Goal: Task Accomplishment & Management: Manage account settings

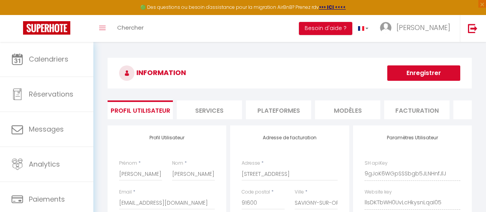
select select "75"
select select "28"
select select "fr"
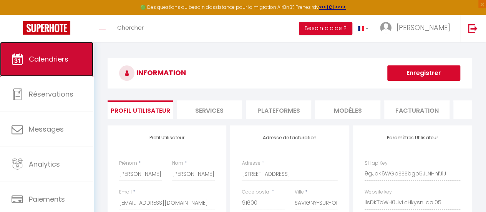
click at [36, 68] on link "Calendriers" at bounding box center [46, 59] width 93 height 35
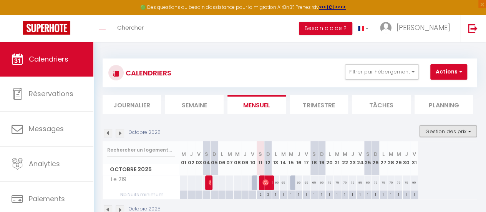
click at [435, 130] on button "Gestion des prix" at bounding box center [448, 131] width 57 height 12
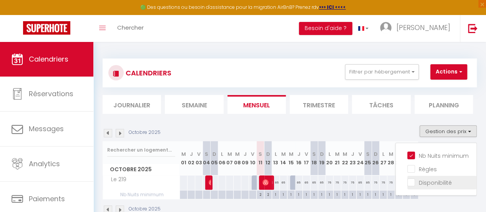
click at [418, 181] on input "Disponibilité" at bounding box center [442, 182] width 69 height 8
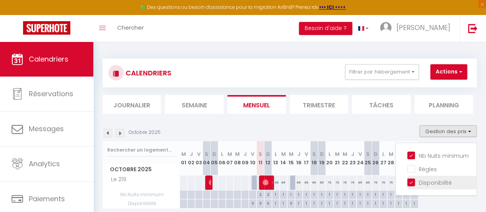
click at [418, 181] on input "Disponibilité" at bounding box center [442, 182] width 69 height 8
checkbox input "false"
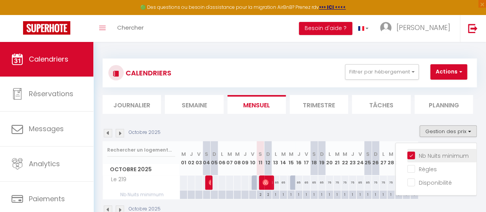
click at [421, 155] on input "Nb Nuits minimum" at bounding box center [442, 155] width 69 height 8
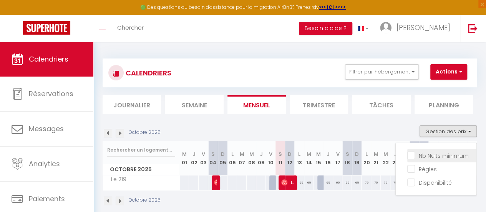
click at [421, 155] on input "Nb Nuits minimum" at bounding box center [442, 155] width 69 height 8
checkbox input "true"
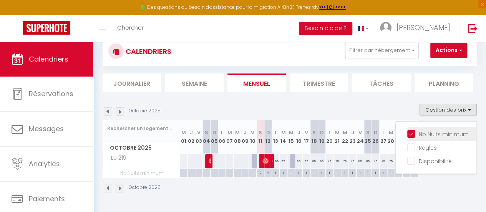
scroll to position [42, 0]
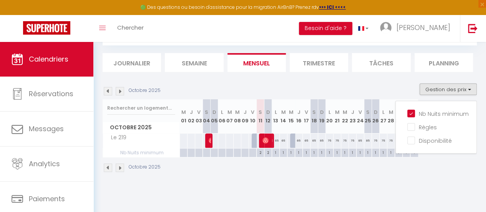
click at [263, 153] on div "2" at bounding box center [260, 151] width 7 height 7
type input "2"
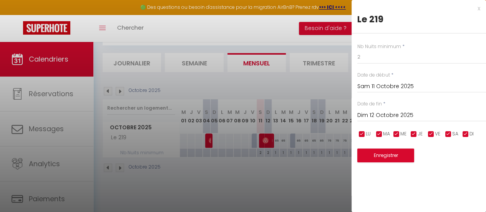
click at [385, 113] on input "Dim 12 Octobre 2025" at bounding box center [422, 115] width 129 height 10
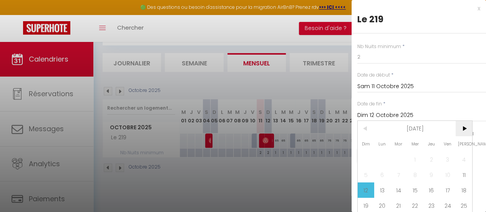
click at [467, 131] on span ">" at bounding box center [464, 128] width 17 height 15
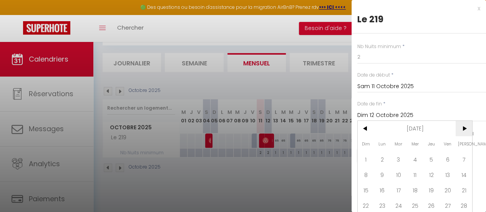
click at [467, 131] on span ">" at bounding box center [464, 128] width 17 height 15
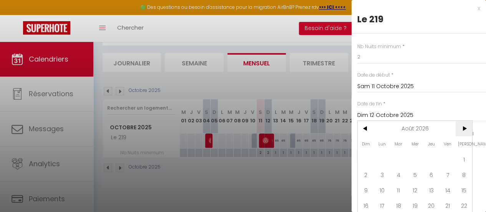
click at [467, 131] on span ">" at bounding box center [464, 128] width 17 height 15
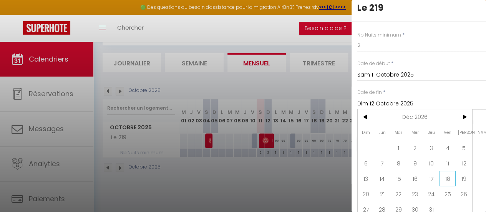
scroll to position [22, 0]
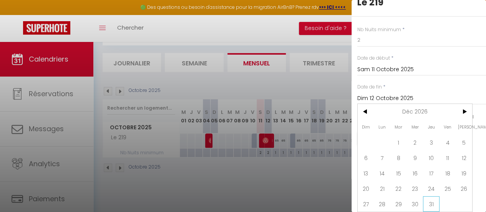
click at [434, 196] on span "31" at bounding box center [431, 203] width 17 height 15
type input "Jeu 31 Décembre 2026"
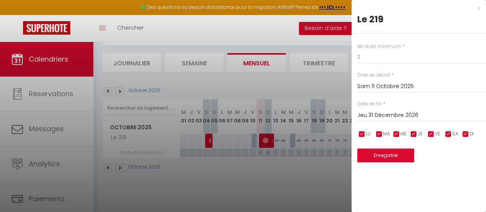
scroll to position [0, 0]
click at [398, 160] on button "Enregistrer" at bounding box center [386, 155] width 57 height 14
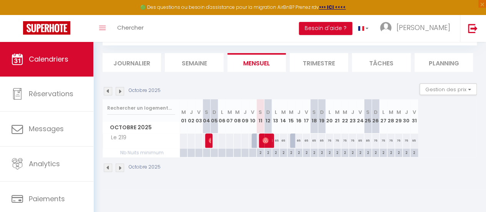
click at [225, 176] on div "Octobre 2025" at bounding box center [290, 168] width 374 height 23
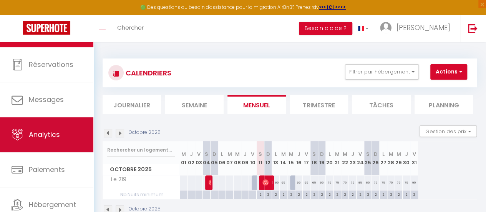
scroll to position [57, 0]
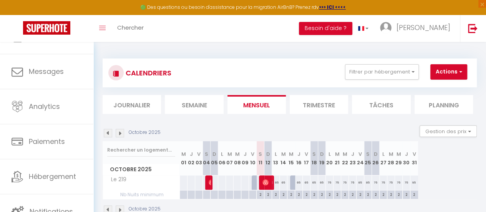
click at [124, 103] on li "Journalier" at bounding box center [132, 104] width 58 height 19
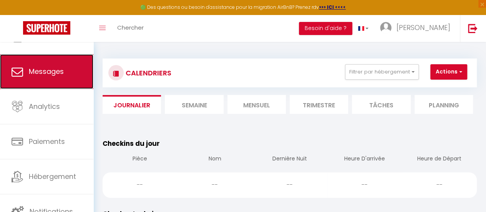
click at [52, 74] on span "Messages" at bounding box center [46, 72] width 35 height 10
select select "message"
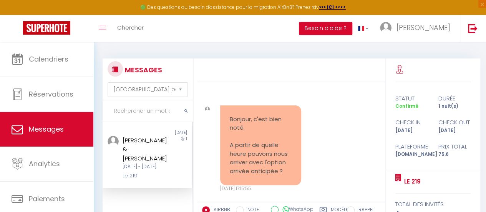
scroll to position [2454, 0]
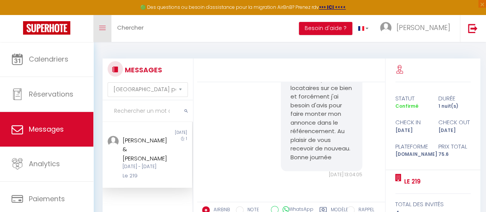
click at [97, 27] on link "Toggle menubar" at bounding box center [102, 28] width 18 height 27
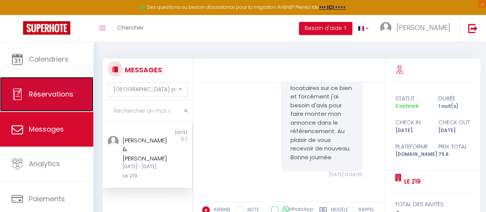
click at [40, 94] on span "Réservations" at bounding box center [51, 94] width 45 height 10
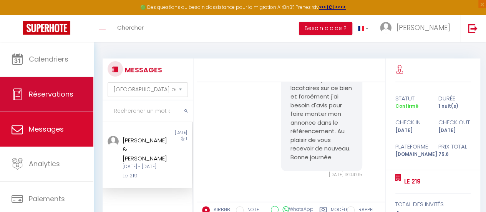
select select "not_cancelled"
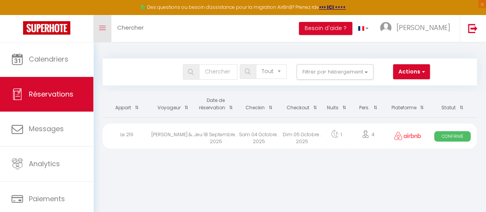
click at [101, 30] on icon "Toggle menubar" at bounding box center [102, 28] width 7 height 5
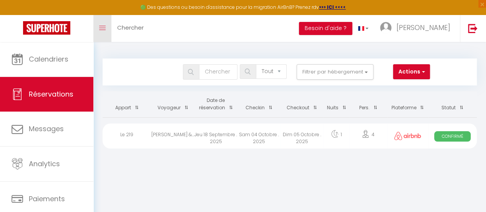
click at [101, 30] on icon "Toggle menubar" at bounding box center [102, 28] width 7 height 5
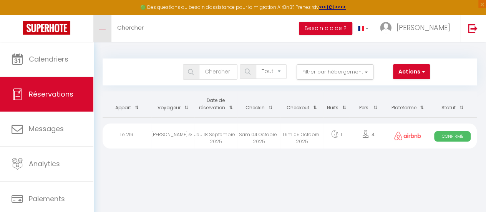
click at [101, 30] on icon "Toggle menubar" at bounding box center [102, 28] width 7 height 5
click at [471, 28] on img at bounding box center [473, 28] width 10 height 10
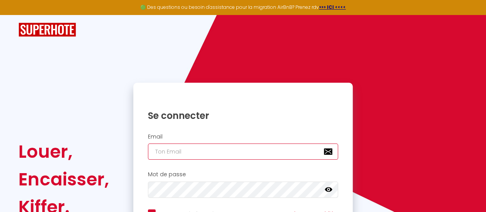
click at [222, 150] on input "email" at bounding box center [243, 151] width 191 height 16
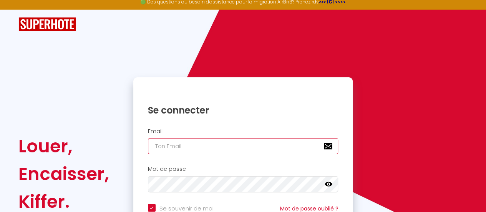
scroll to position [38, 0]
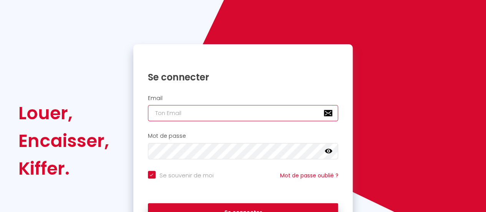
type input "[EMAIL_ADDRESS][DOMAIN_NAME]"
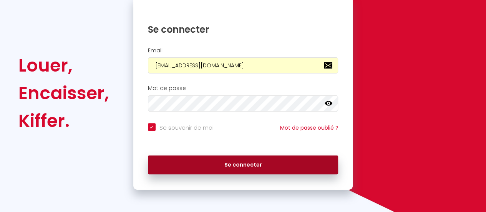
click at [207, 167] on button "Se connecter" at bounding box center [243, 164] width 191 height 19
checkbox input "true"
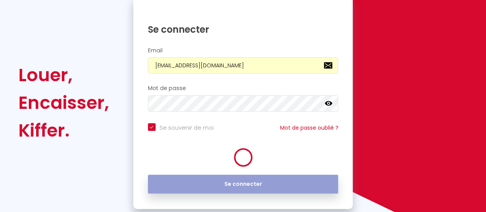
scroll to position [96, 0]
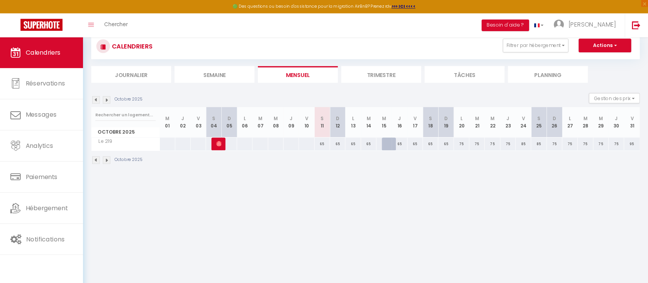
scroll to position [25, 0]
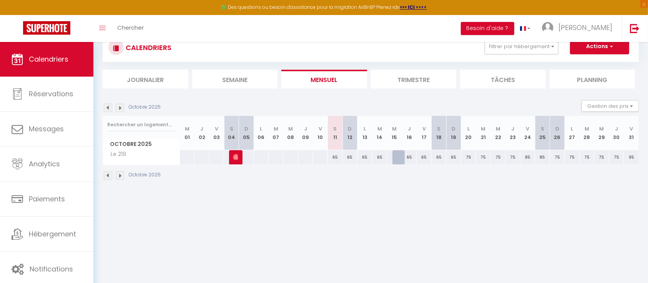
drag, startPoint x: 405, startPoint y: 0, endPoint x: 250, endPoint y: 203, distance: 255.9
click at [250, 203] on body "🟢 Des questions ou besoin d'assistance pour la migration AirBnB? Prenez rdv >>>…" at bounding box center [324, 158] width 648 height 283
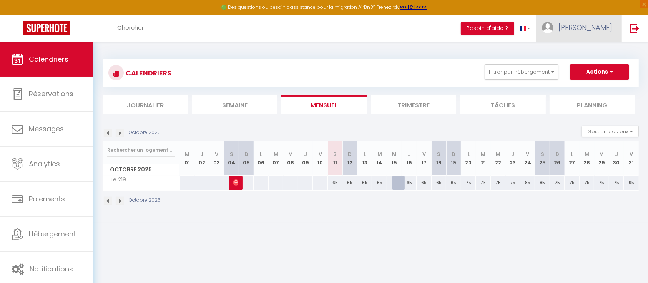
click at [486, 27] on span "[PERSON_NAME]" at bounding box center [586, 28] width 54 height 10
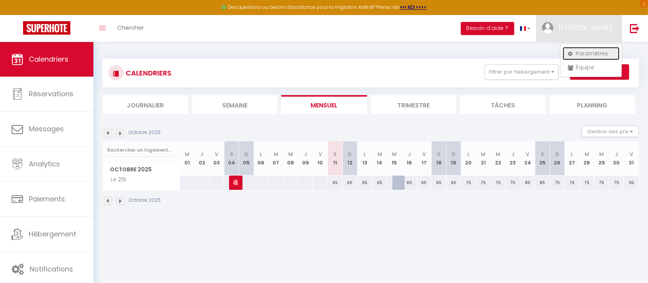
click at [486, 51] on link "Paramètres" at bounding box center [591, 53] width 57 height 13
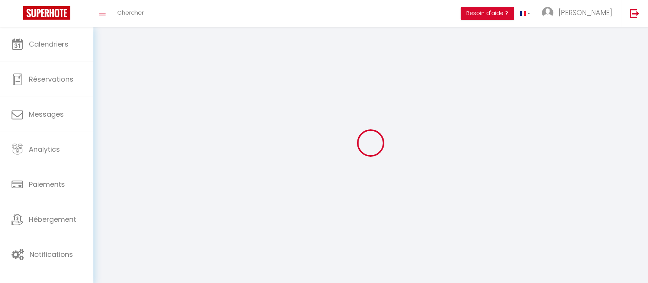
type input "[PERSON_NAME]"
type input "[PHONE_NUMBER]"
type input "[STREET_ADDRESS]"
type input "91600"
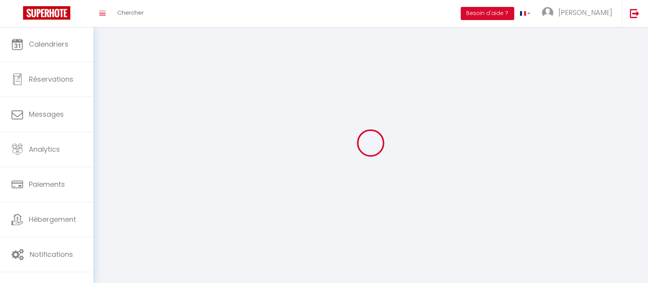
type input "SAVIGNY-SUR-ORGE"
type input "9gJoK6WGpSSSbgb5JLNHnfJlJ"
type input "llsDKTbWH0UvLcHkysnLqaI05"
type input "9gJoK6WGpSSSbgb5JLNHnfJlJ"
type input "llsDKTbWH0UvLcHkysnLqaI05"
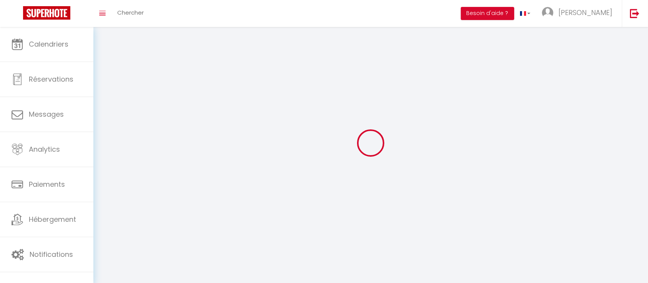
type input "[URL][DOMAIN_NAME]"
select select "75"
select select "28"
select select "fr"
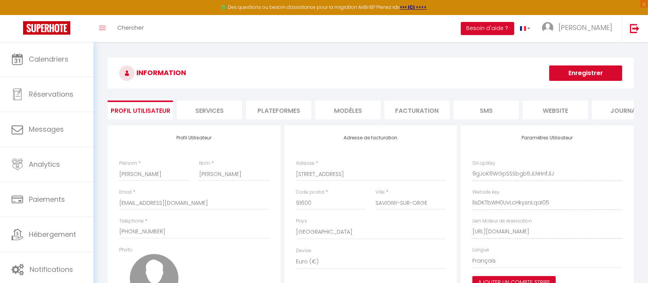
click at [221, 114] on li "Services" at bounding box center [209, 109] width 65 height 19
